Goal: Check status: Check status

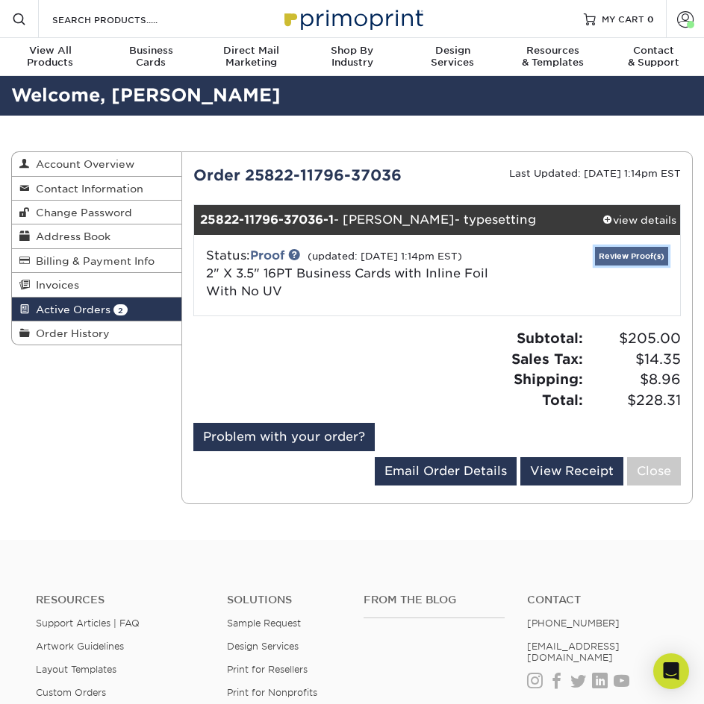
click at [628, 250] on link "Review Proof(s)" at bounding box center [631, 256] width 73 height 19
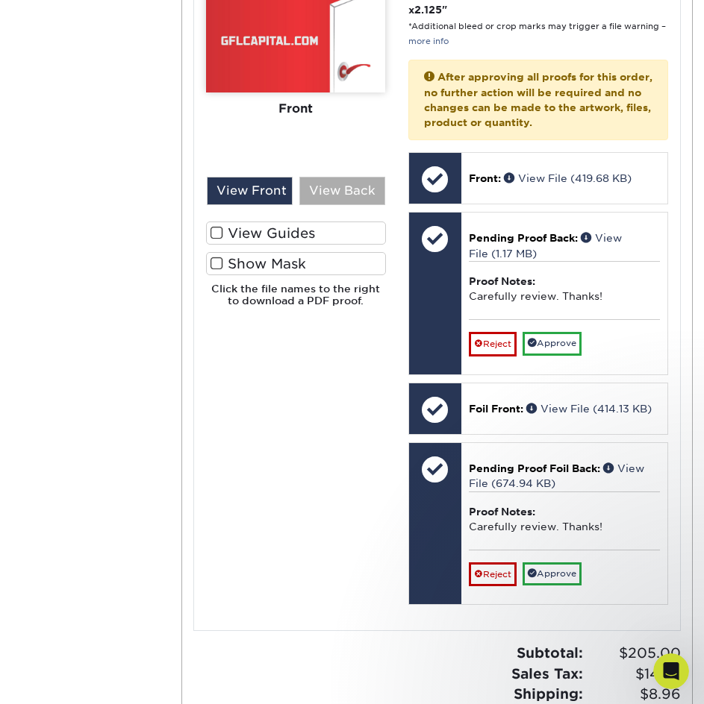
scroll to position [522, 0]
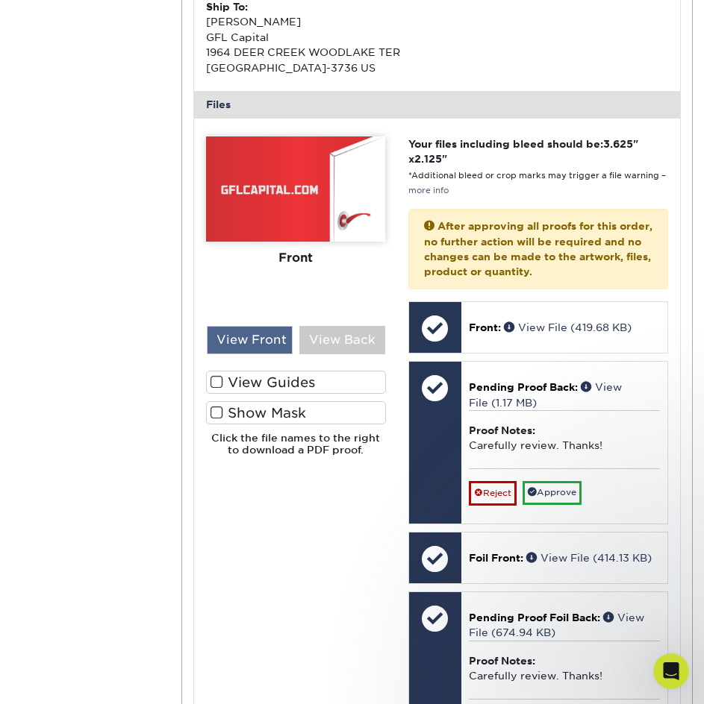
click at [271, 343] on div "View Front" at bounding box center [249, 340] width 85 height 28
click at [346, 344] on div "View Back" at bounding box center [341, 340] width 85 height 28
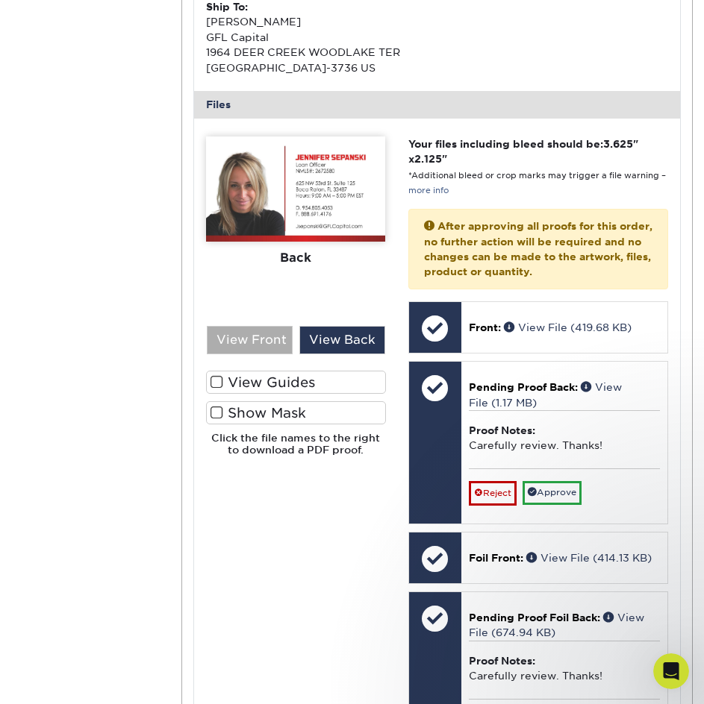
click at [251, 337] on div "View Front" at bounding box center [249, 340] width 85 height 28
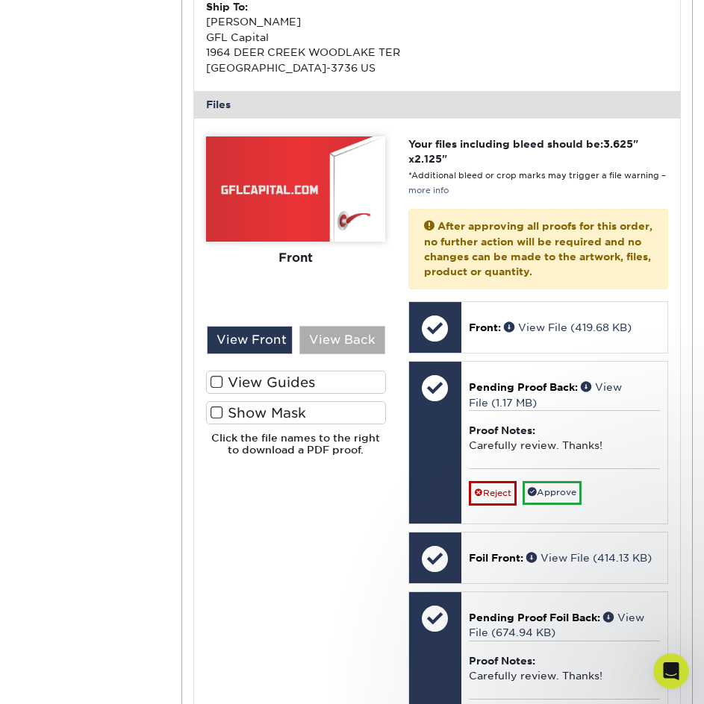
click at [326, 334] on div "View Back" at bounding box center [341, 340] width 85 height 28
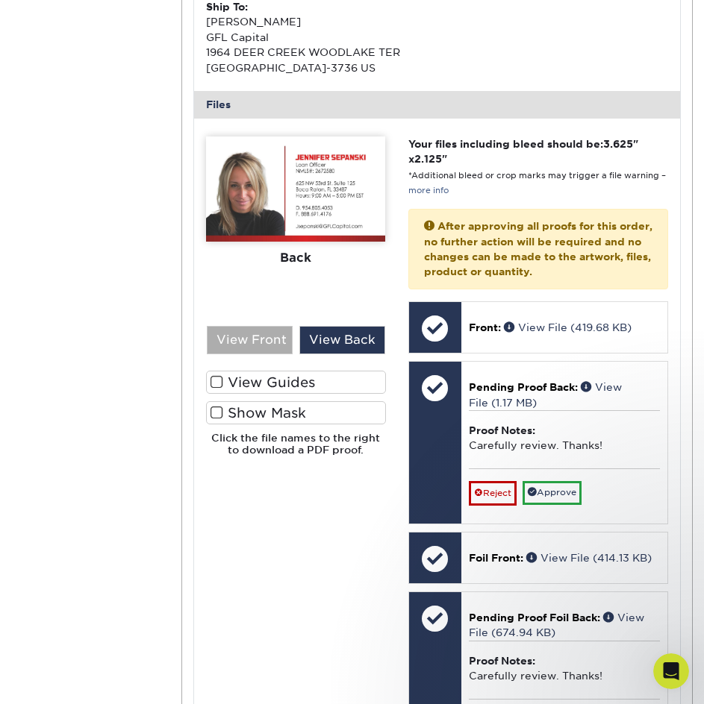
click at [258, 330] on div "View Front" at bounding box center [249, 340] width 85 height 28
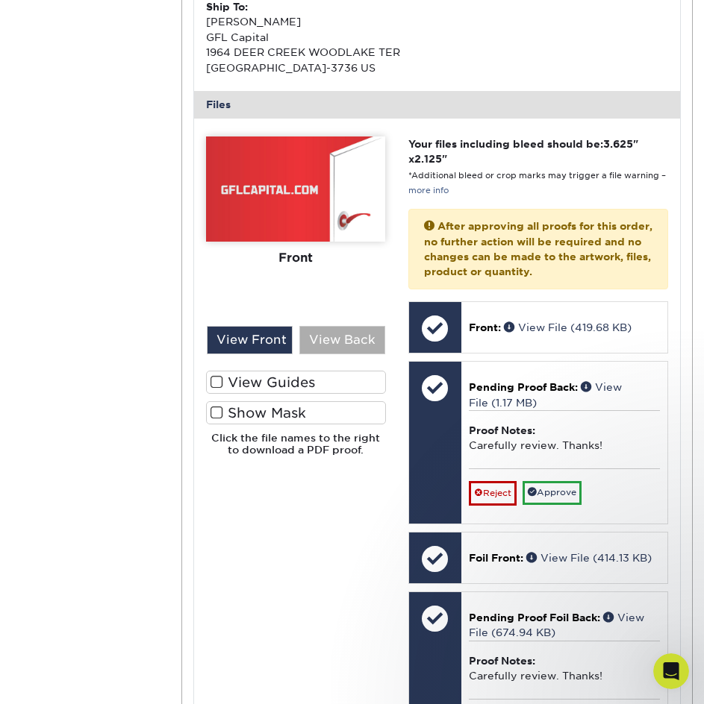
click at [355, 343] on div "View Back" at bounding box center [341, 340] width 85 height 28
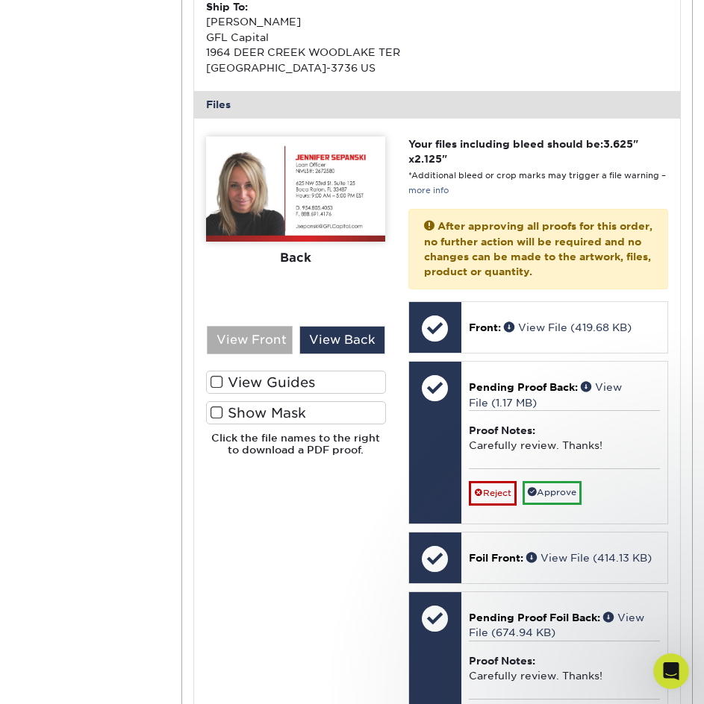
click at [275, 344] on div "View Front" at bounding box center [249, 340] width 85 height 28
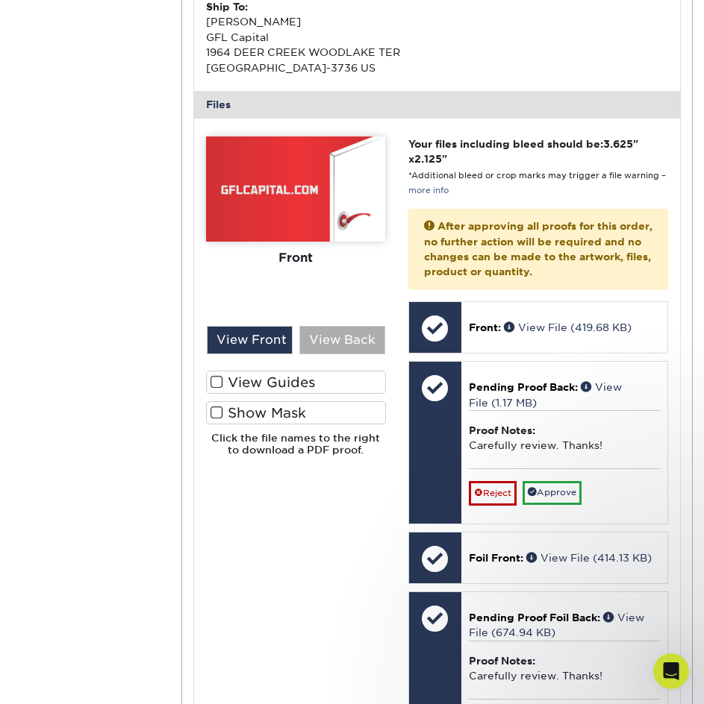
click at [331, 353] on div "View Back" at bounding box center [341, 340] width 85 height 28
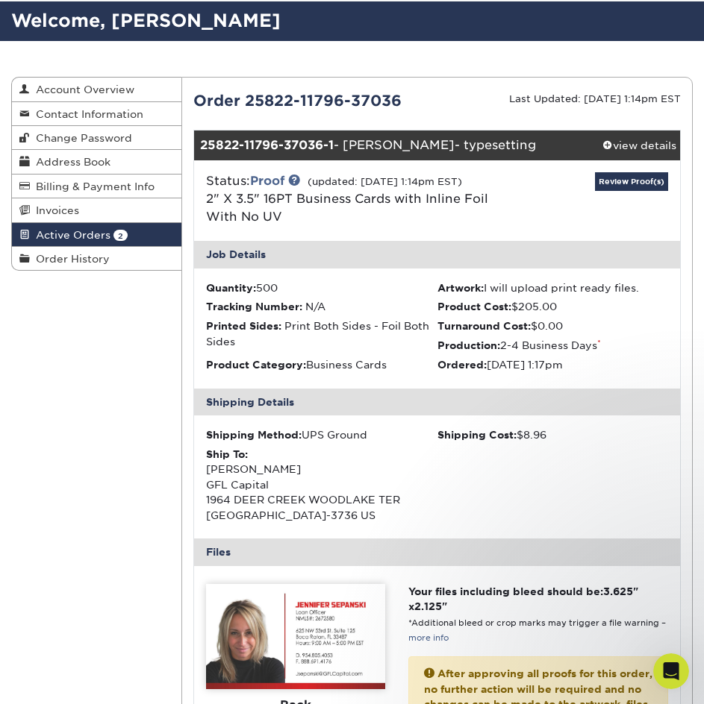
scroll to position [0, 0]
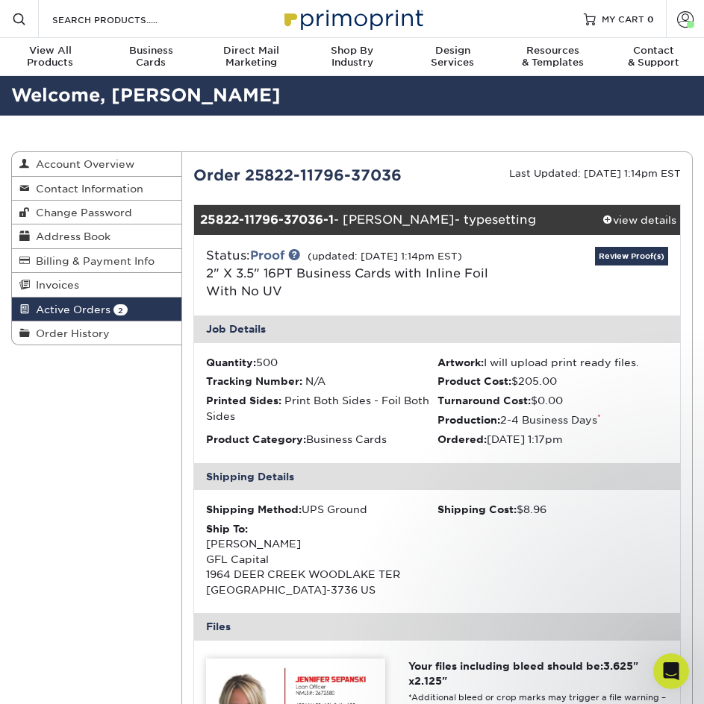
click at [99, 301] on link "Active Orders 2" at bounding box center [96, 310] width 169 height 24
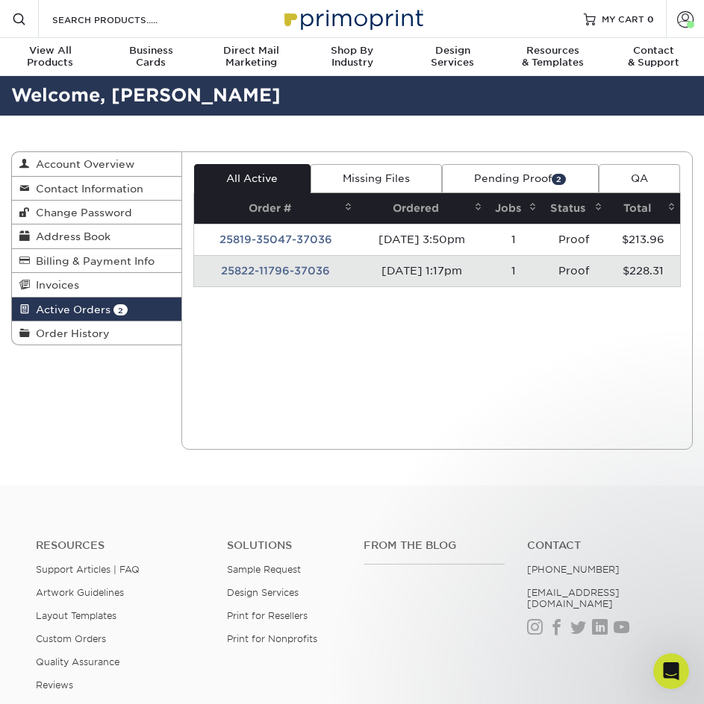
click at [290, 272] on td "25822-11796-37036" at bounding box center [275, 270] width 163 height 31
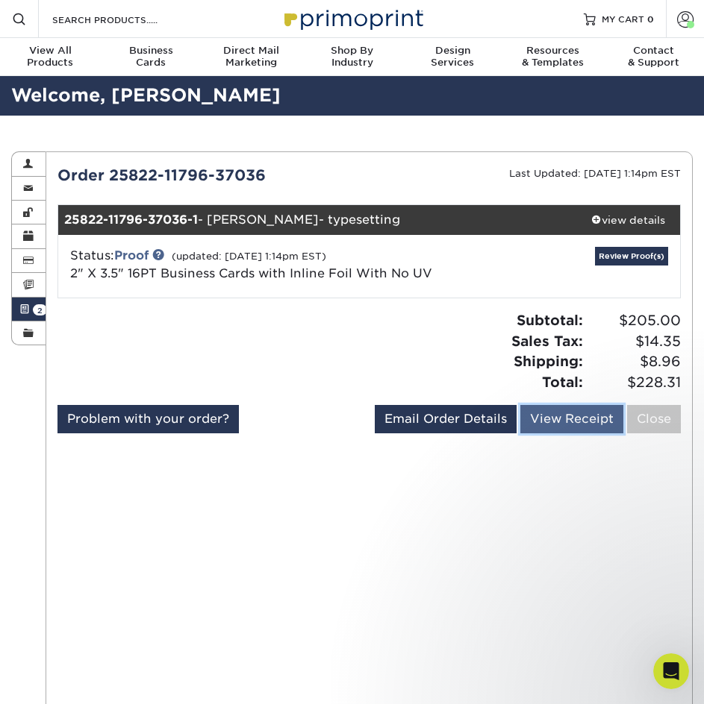
click at [584, 428] on link "View Receipt" at bounding box center [571, 419] width 103 height 28
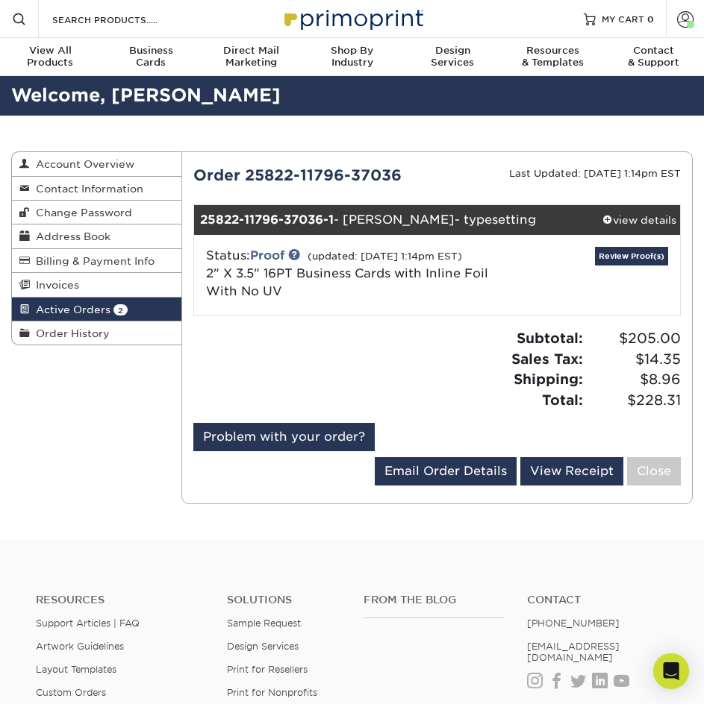
click at [128, 307] on link "Active Orders 2" at bounding box center [96, 310] width 169 height 24
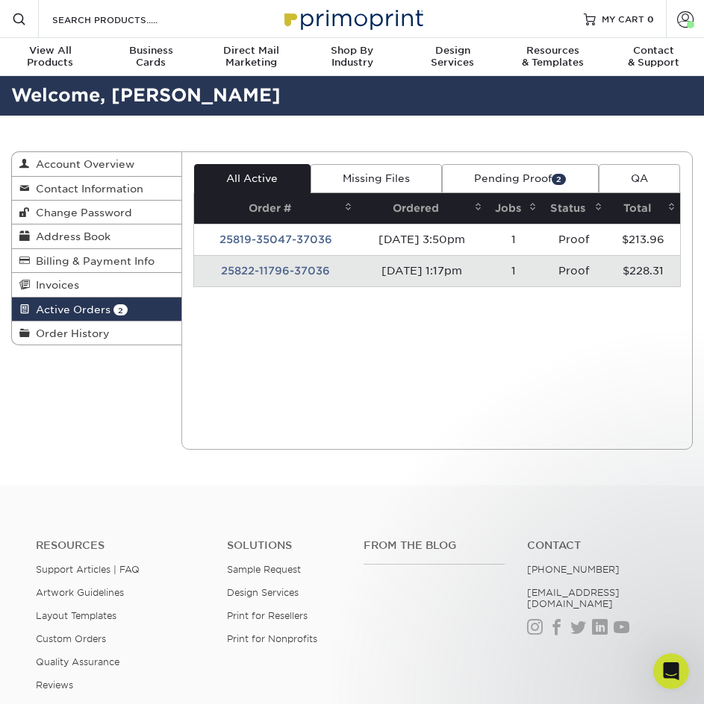
click at [330, 275] on td "25822-11796-37036" at bounding box center [275, 270] width 163 height 31
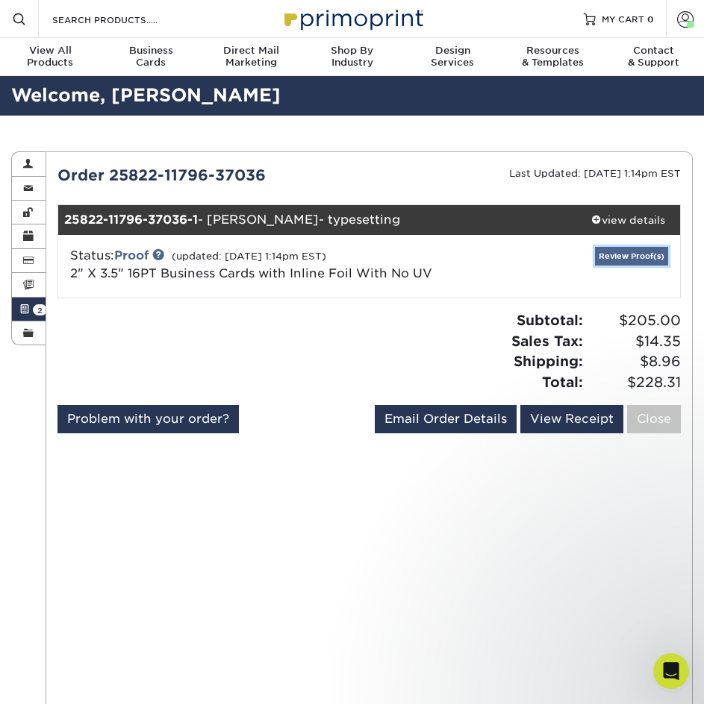
click at [612, 263] on link "Review Proof(s)" at bounding box center [631, 256] width 73 height 19
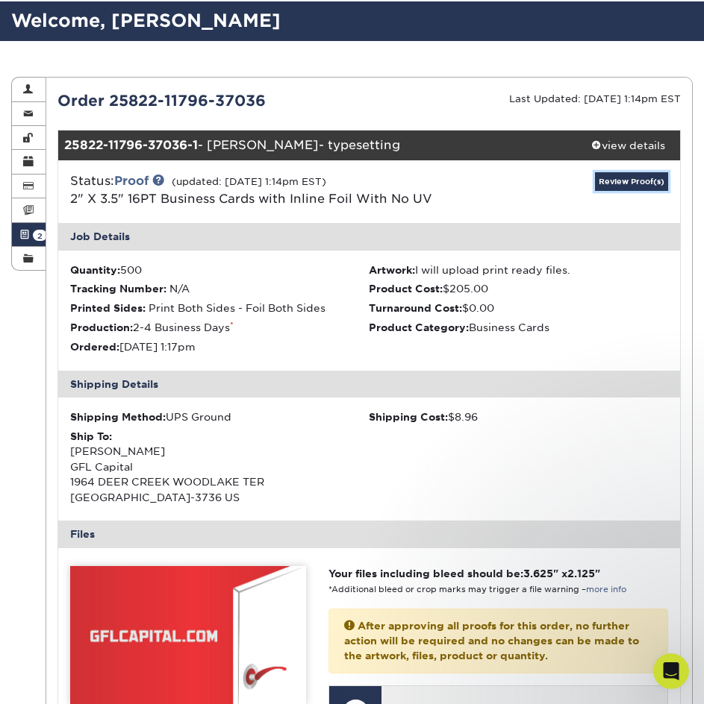
scroll to position [373, 0]
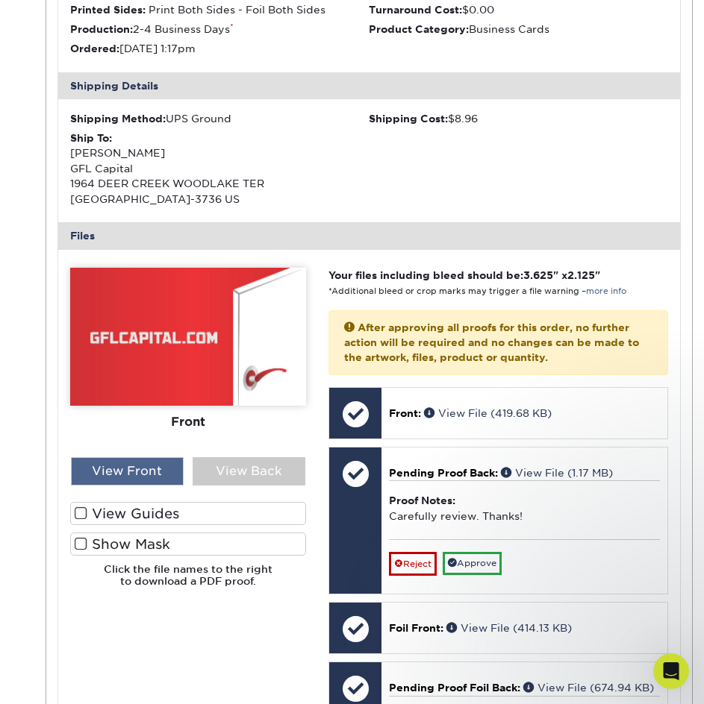
click at [164, 472] on div "View Front" at bounding box center [127, 471] width 113 height 28
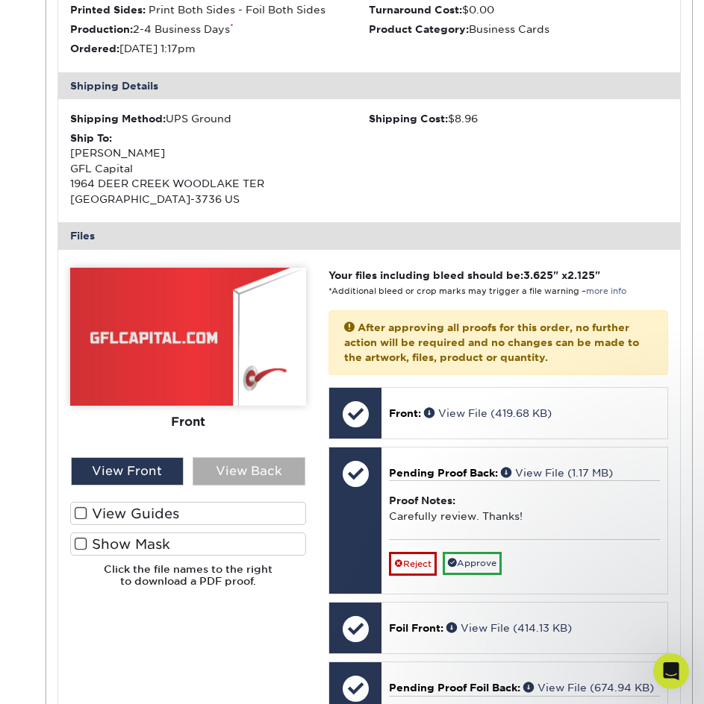
click at [224, 469] on div "View Back" at bounding box center [249, 471] width 113 height 28
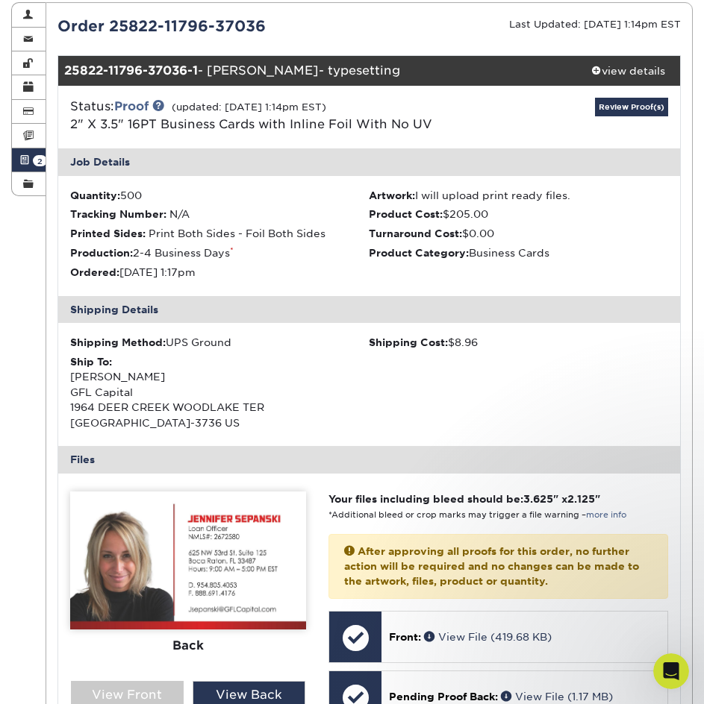
scroll to position [0, 0]
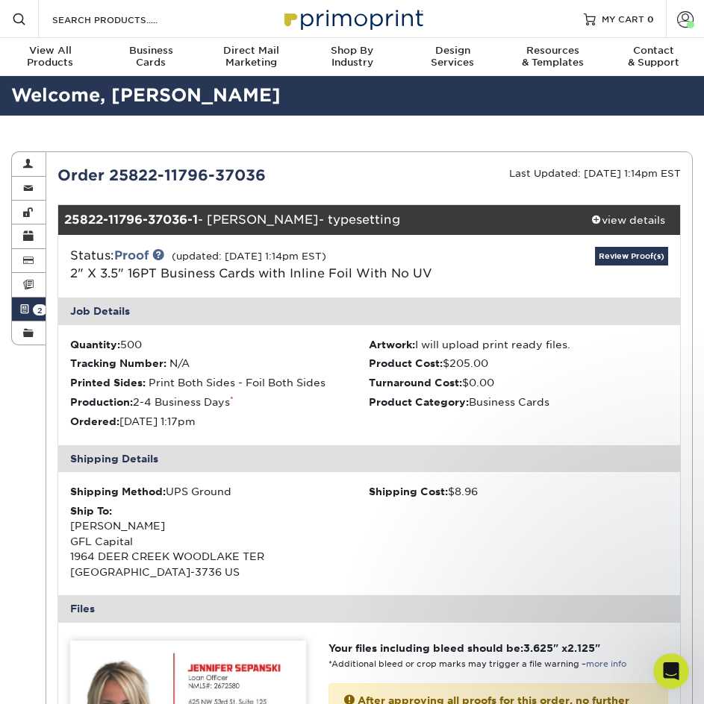
click at [32, 314] on link "Active Orders 2" at bounding box center [29, 310] width 34 height 24
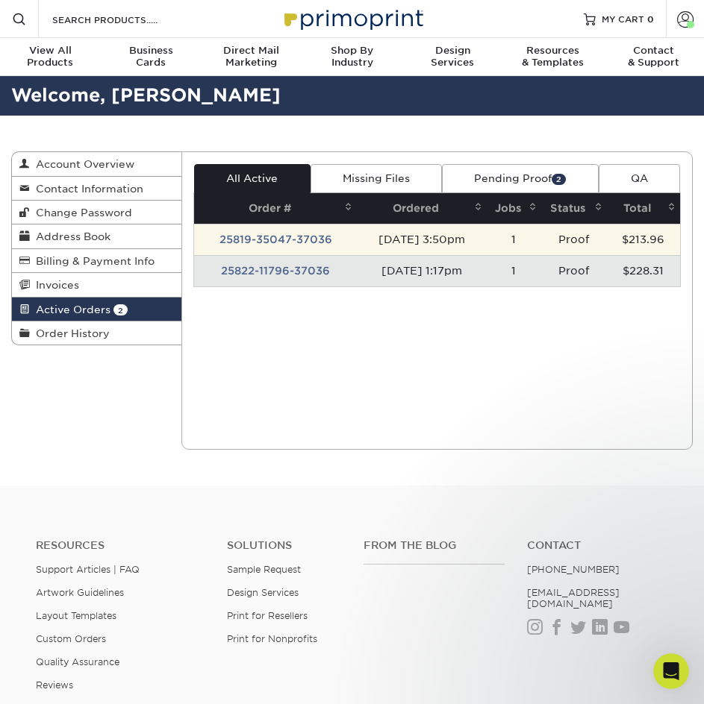
click at [291, 240] on td "25819-35047-37036" at bounding box center [275, 239] width 163 height 31
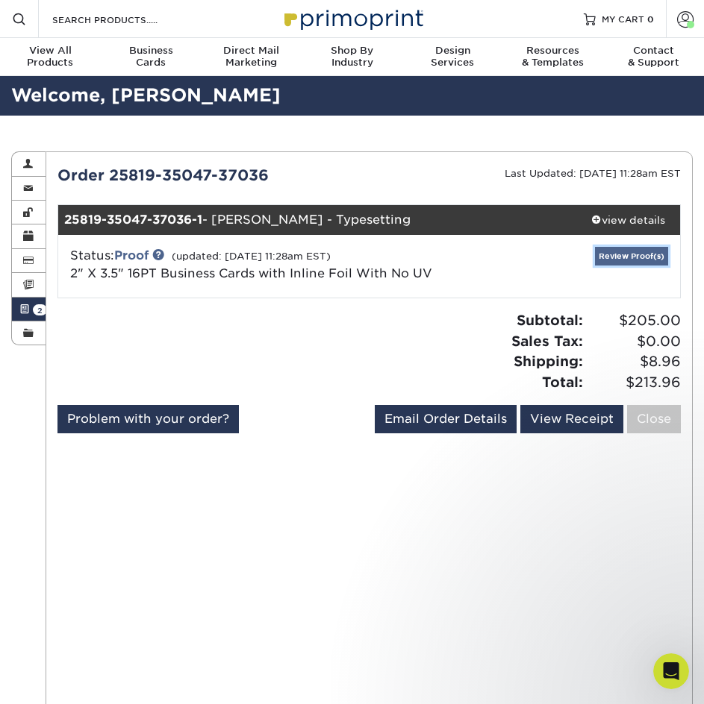
click at [636, 262] on link "Review Proof(s)" at bounding box center [631, 256] width 73 height 19
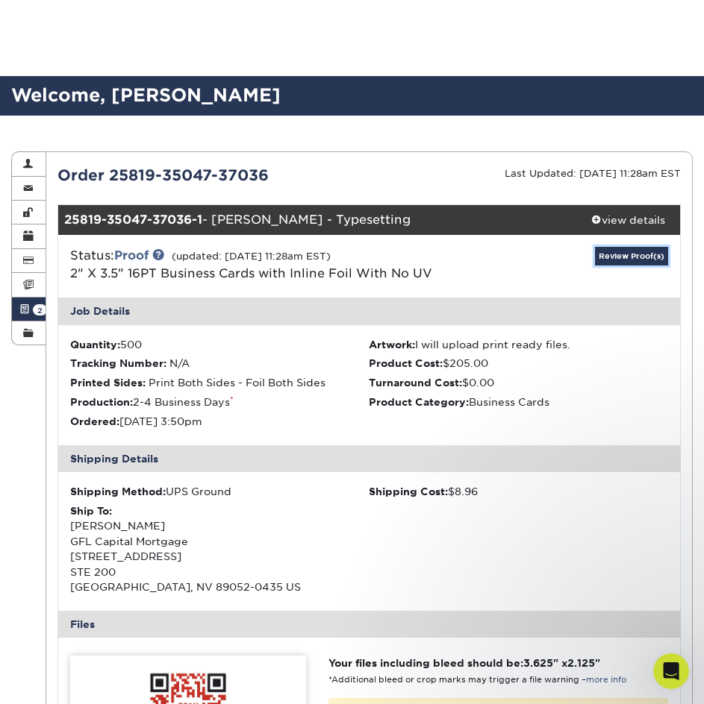
scroll to position [373, 0]
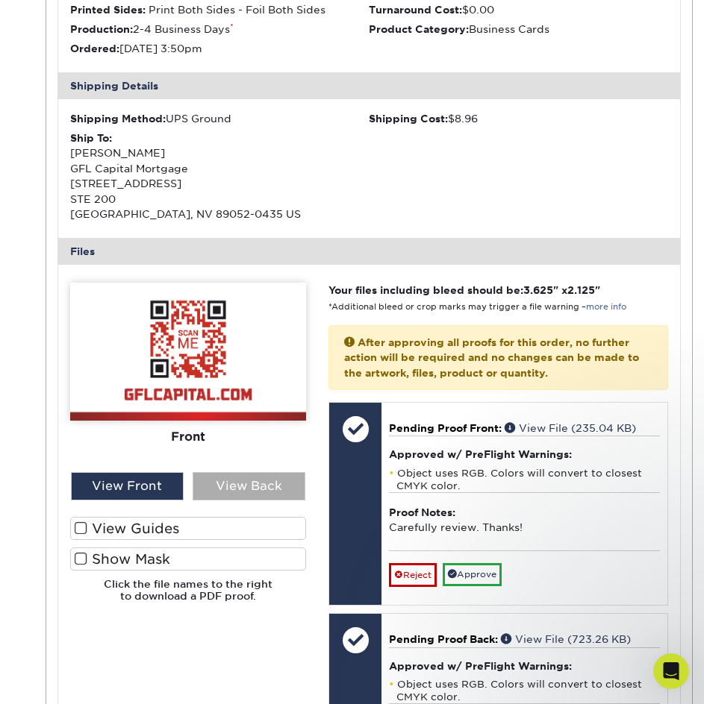
click at [224, 483] on div "View Back" at bounding box center [249, 486] width 113 height 28
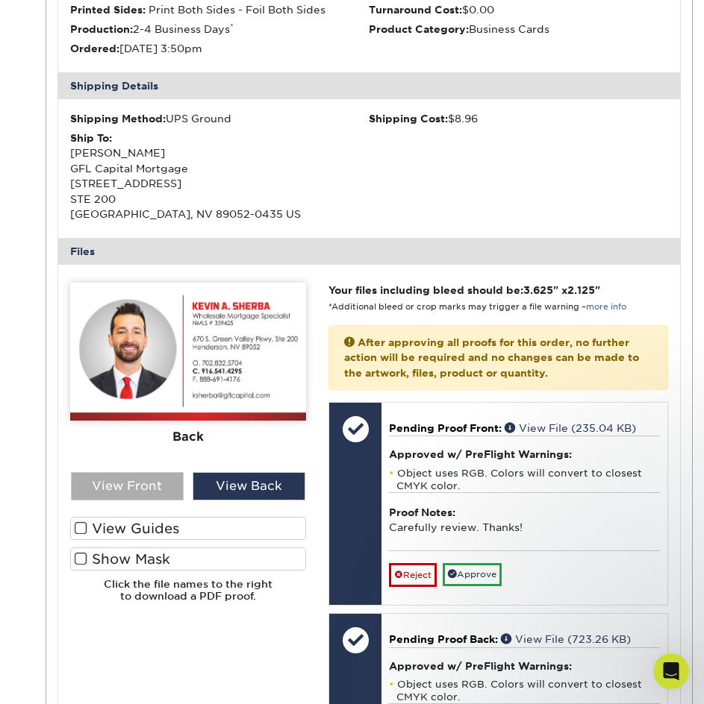
click at [94, 496] on div "View Front" at bounding box center [127, 486] width 113 height 28
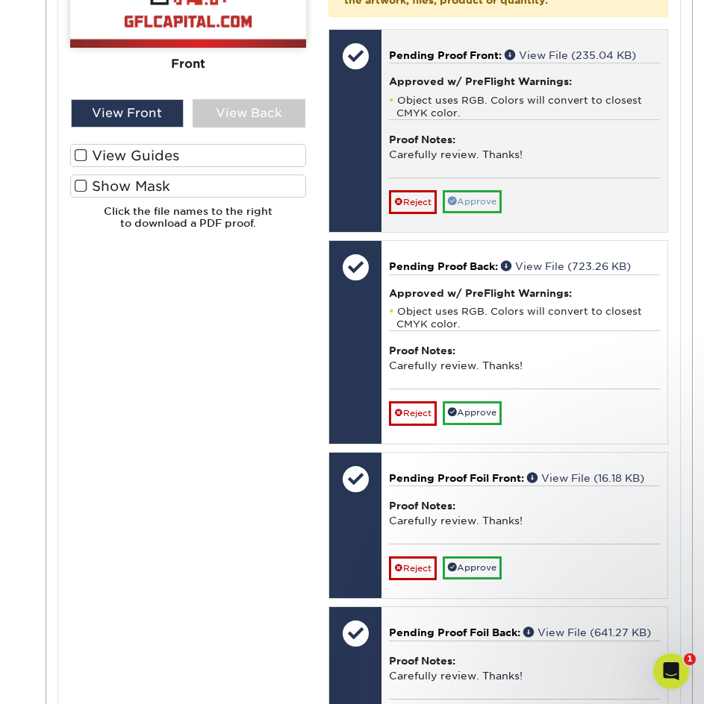
scroll to position [522, 0]
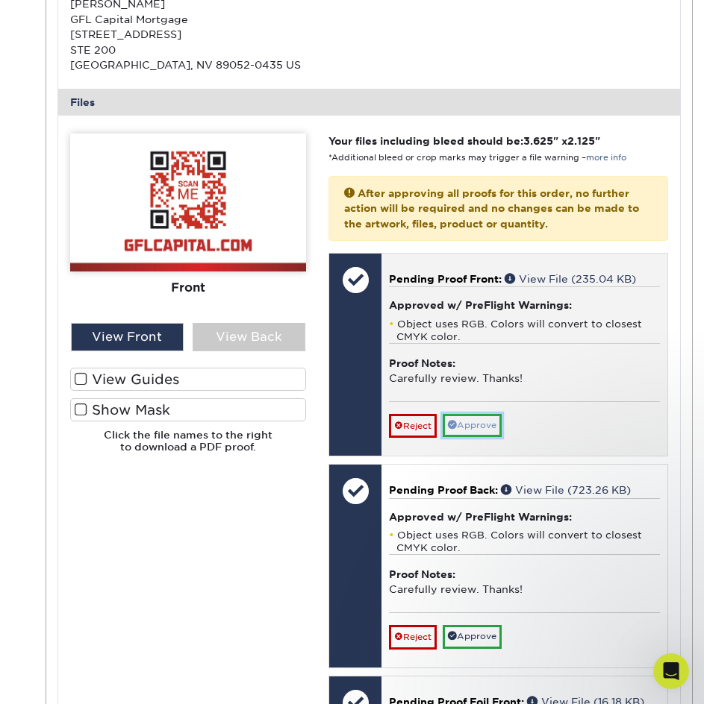
click at [497, 422] on link "Approve" at bounding box center [472, 425] width 59 height 23
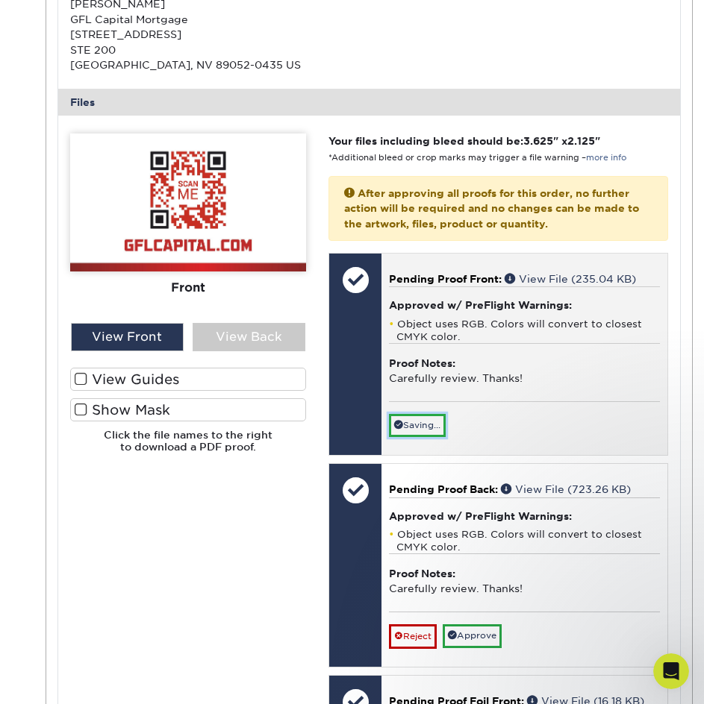
scroll to position [672, 0]
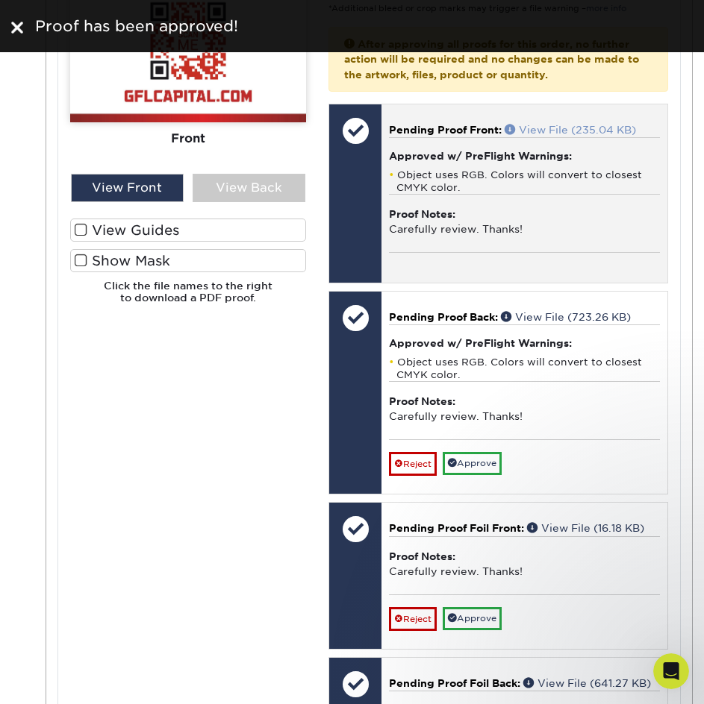
click at [561, 130] on link "View File (235.04 KB)" at bounding box center [569, 130] width 131 height 12
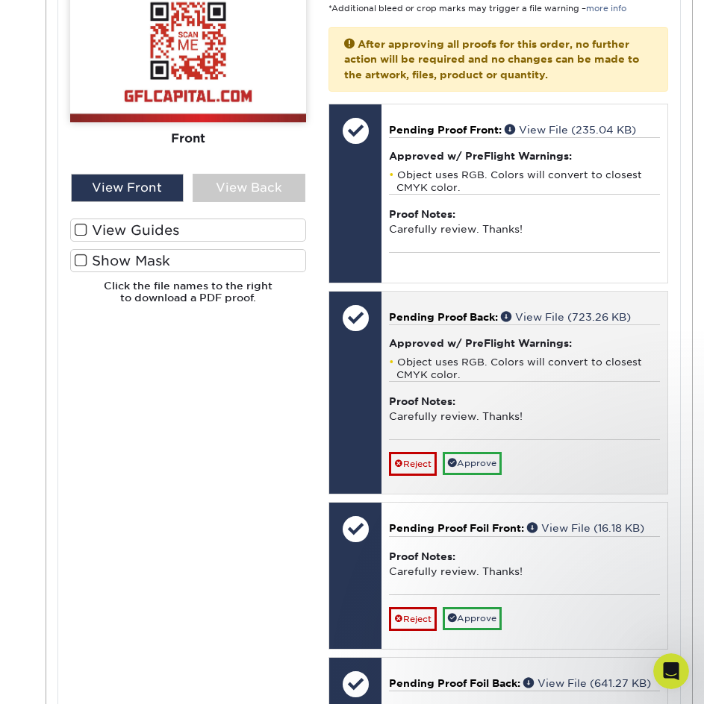
click at [612, 310] on p "Pending Proof Back: View File (723.26 KB)" at bounding box center [524, 317] width 271 height 15
click at [593, 313] on link "View File (723.26 KB)" at bounding box center [566, 317] width 130 height 12
click at [495, 462] on link "Approve" at bounding box center [472, 463] width 59 height 23
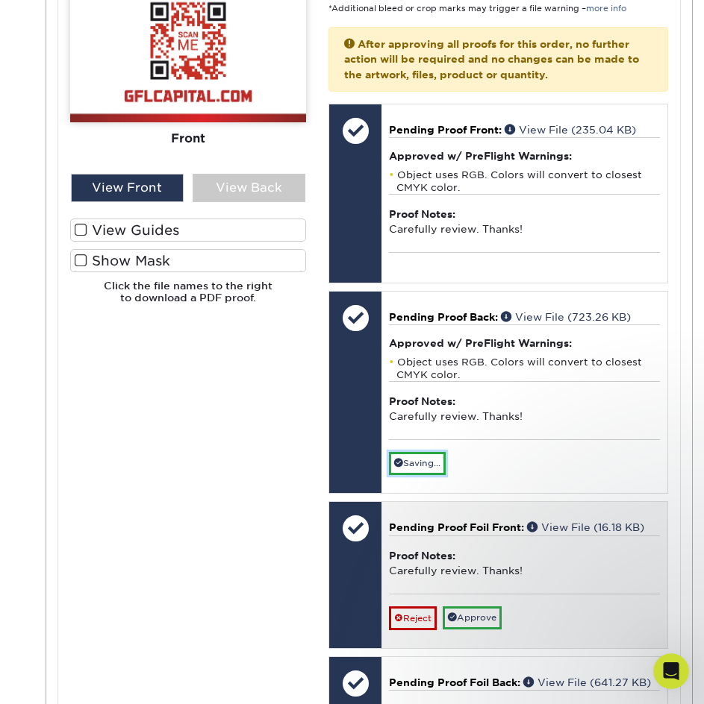
scroll to position [896, 0]
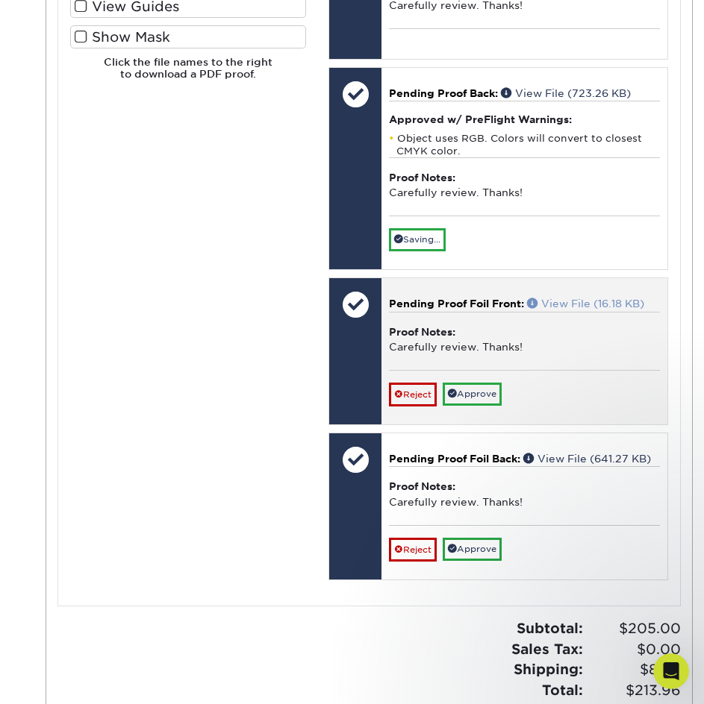
click at [616, 307] on link "View File (16.18 KB)" at bounding box center [585, 304] width 117 height 12
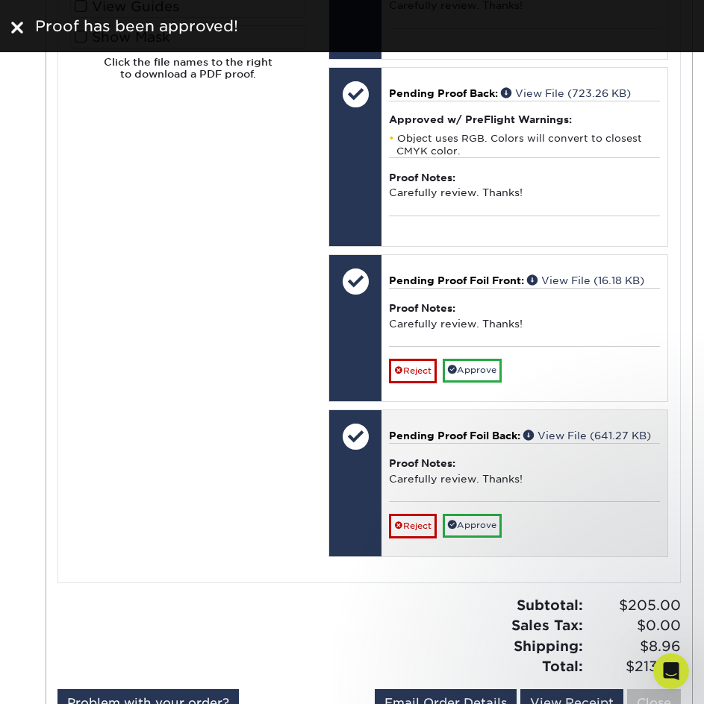
click at [576, 425] on div "Pending Proof Foil Back: View File (641.27 KB) Proof Notes: Carefully review. T…" at bounding box center [524, 483] width 286 height 146
click at [572, 425] on div "Pending Proof Foil Back: View File (641.27 KB) Proof Notes: Carefully review. T…" at bounding box center [524, 483] width 286 height 146
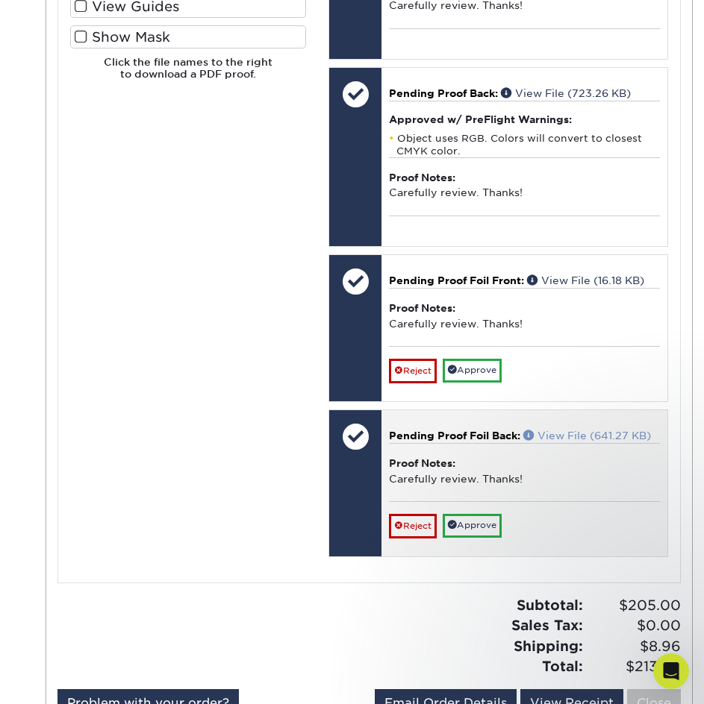
click at [575, 430] on link "View File (641.27 KB)" at bounding box center [587, 436] width 128 height 12
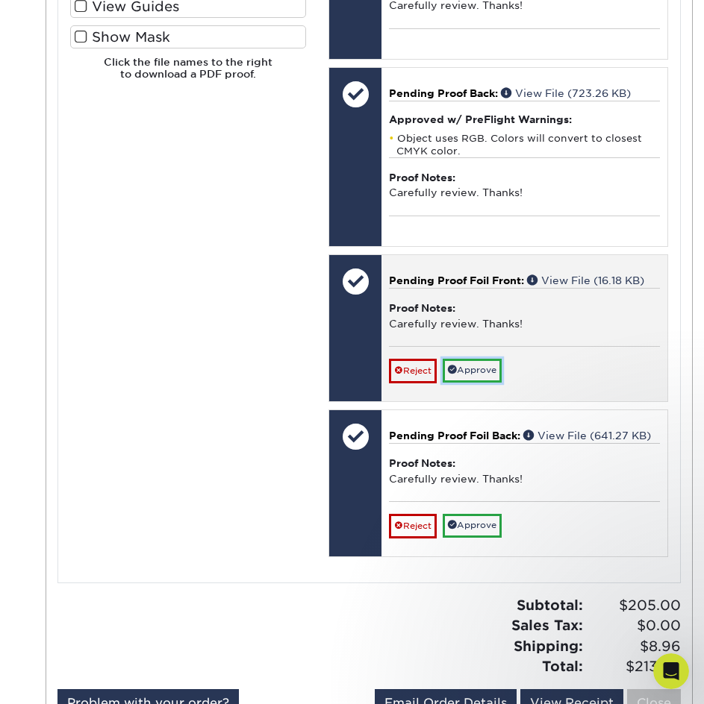
click at [493, 372] on link "Approve" at bounding box center [472, 370] width 59 height 23
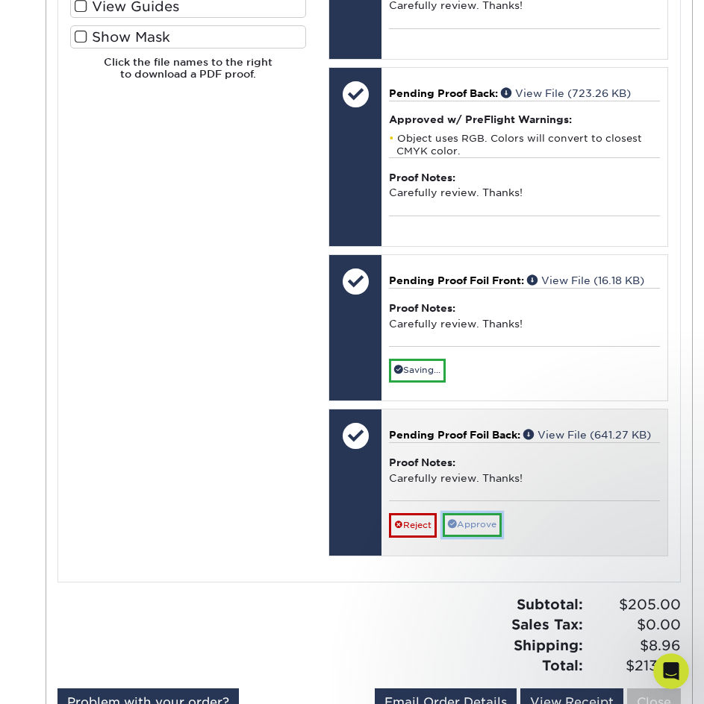
click at [476, 522] on link "Approve" at bounding box center [472, 524] width 59 height 23
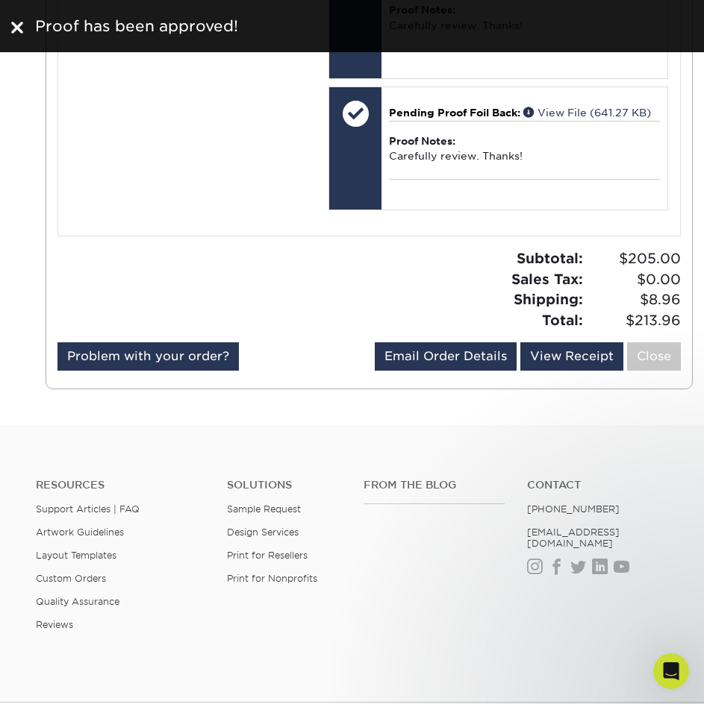
scroll to position [1045, 0]
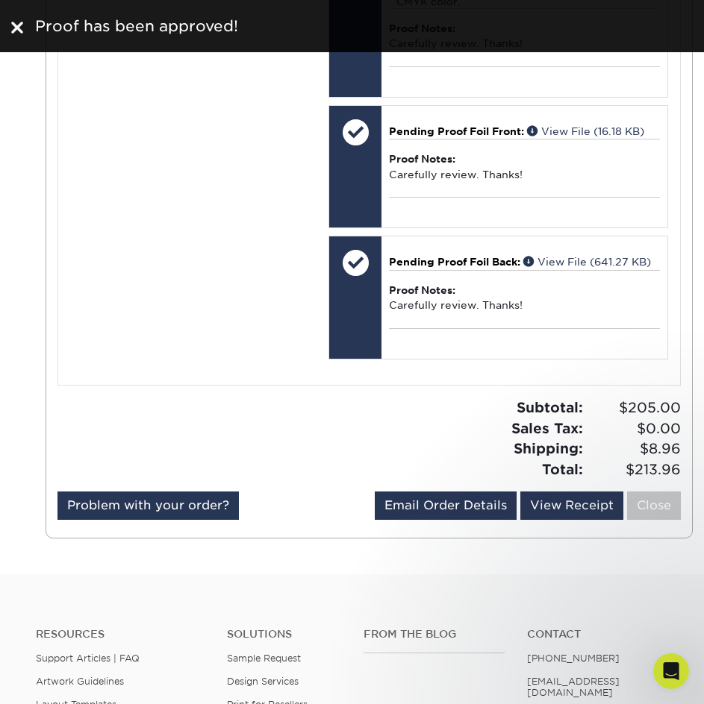
click at [264, 413] on div at bounding box center [207, 445] width 323 height 94
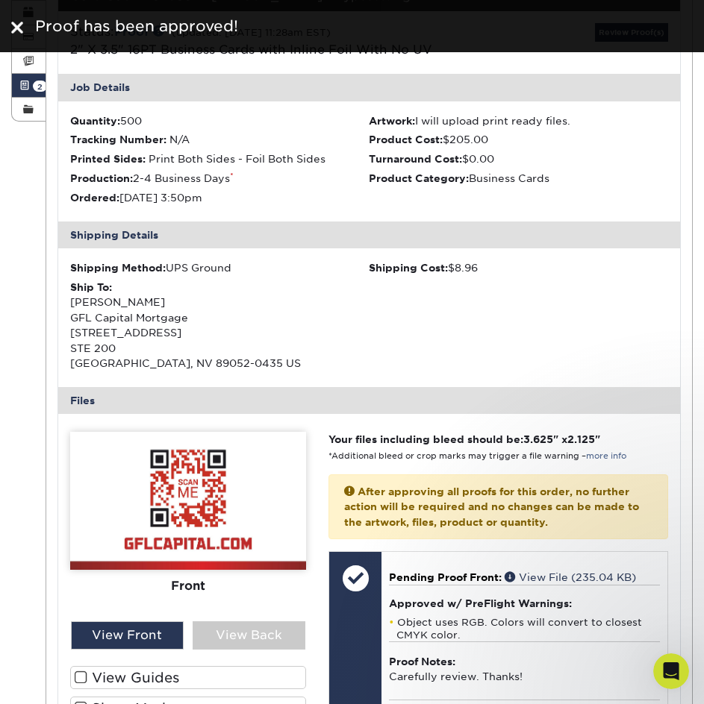
scroll to position [0, 0]
